Goal: Check status: Check status

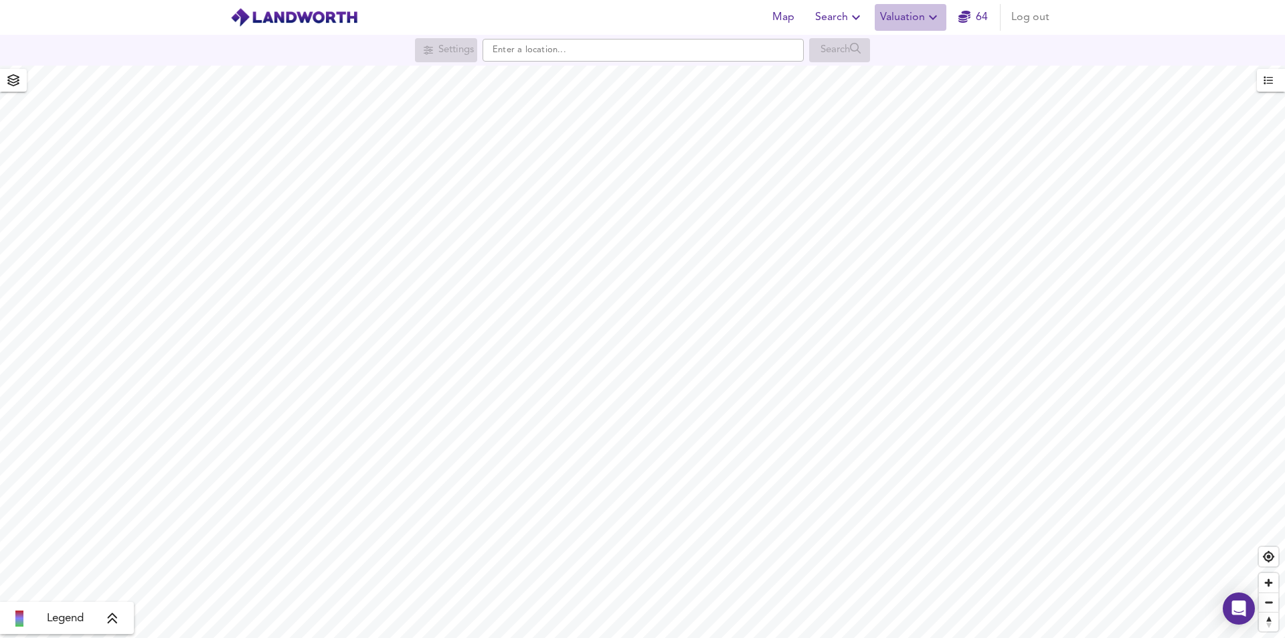
click at [921, 16] on span "Valuation" at bounding box center [910, 17] width 61 height 19
click at [912, 68] on li "Valuation Report History" at bounding box center [911, 72] width 160 height 24
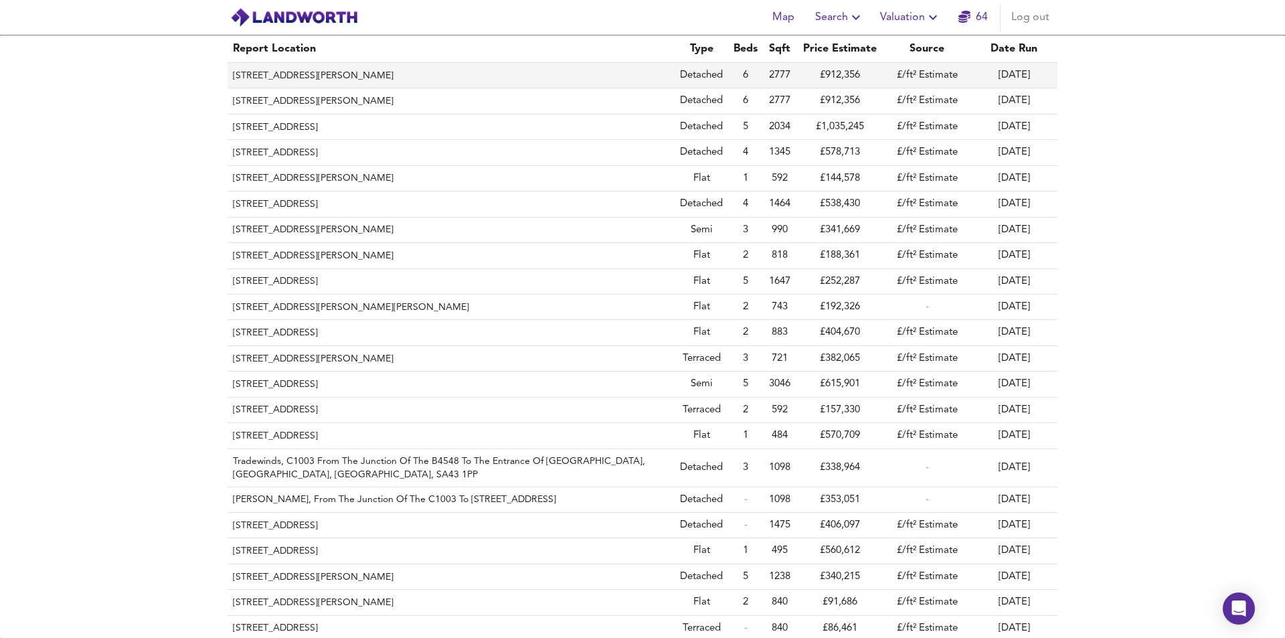
click at [348, 75] on th "[STREET_ADDRESS][PERSON_NAME]" at bounding box center [451, 75] width 447 height 25
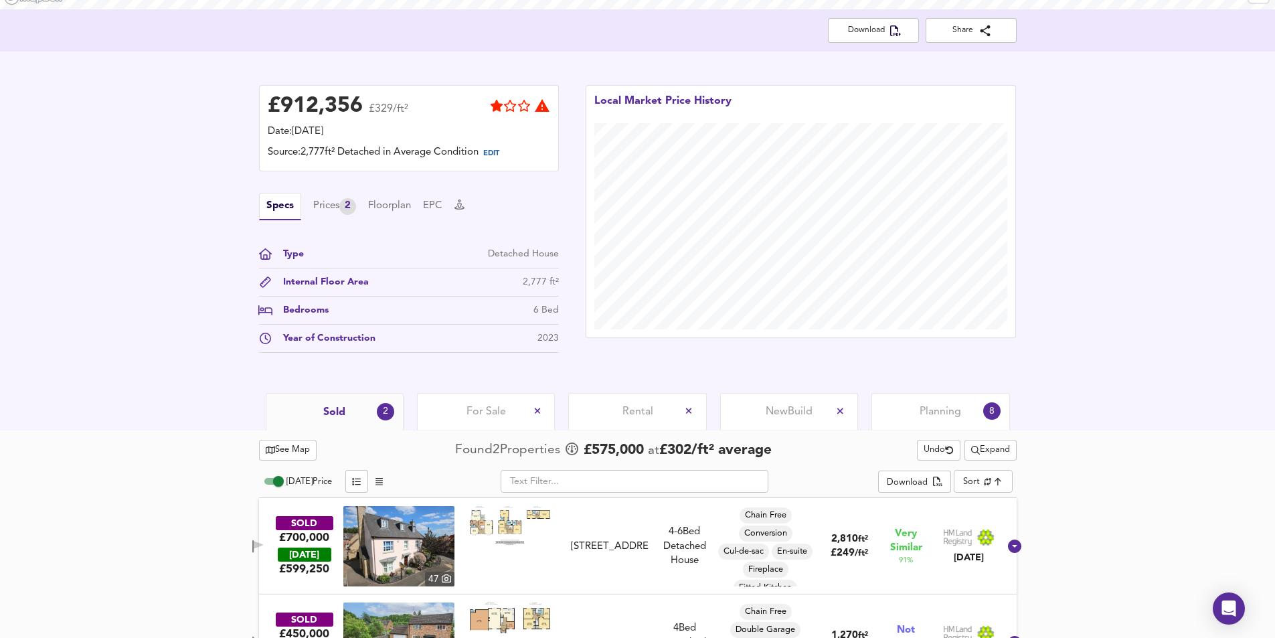
scroll to position [328, 0]
